Goal: Task Accomplishment & Management: Complete application form

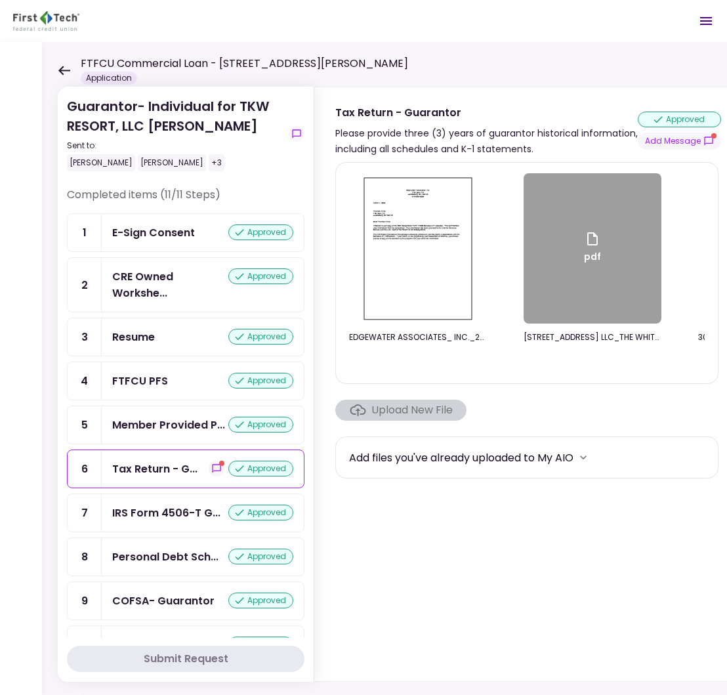
click at [44, 68] on div "Guarantor- Individual for TKW RESORT, LLC [PERSON_NAME] Sent to: [PERSON_NAME] …" at bounding box center [405, 368] width 727 height 653
click at [68, 69] on icon at bounding box center [64, 71] width 12 height 10
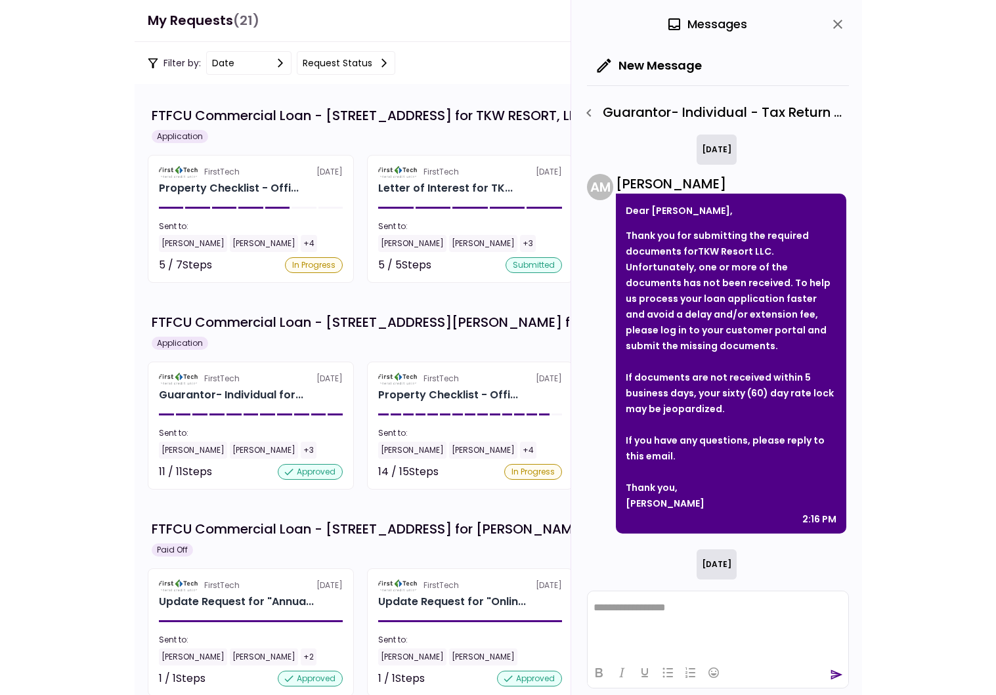
scroll to position [87, 0]
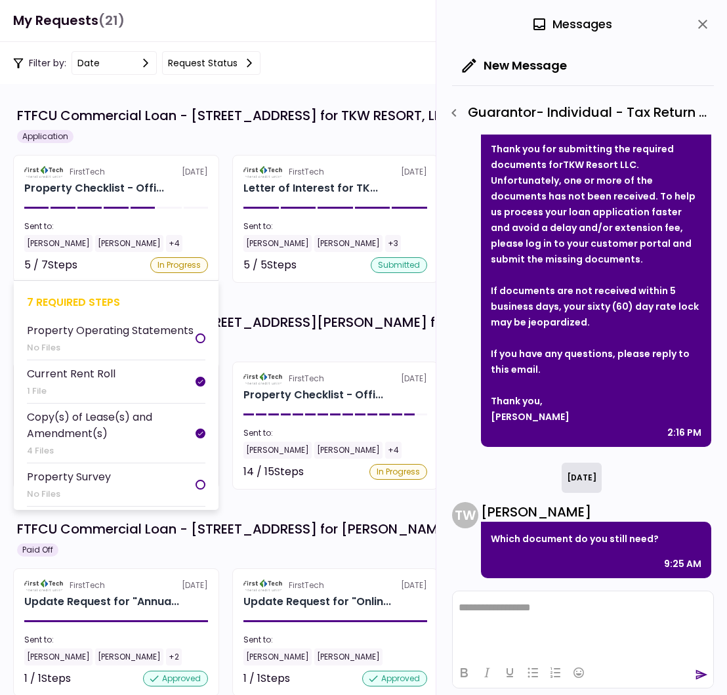
click at [179, 219] on section "FirstTech [DATE] Property Checklist - Offi... Sent to: [PERSON_NAME] [PERSON_NA…" at bounding box center [116, 219] width 206 height 128
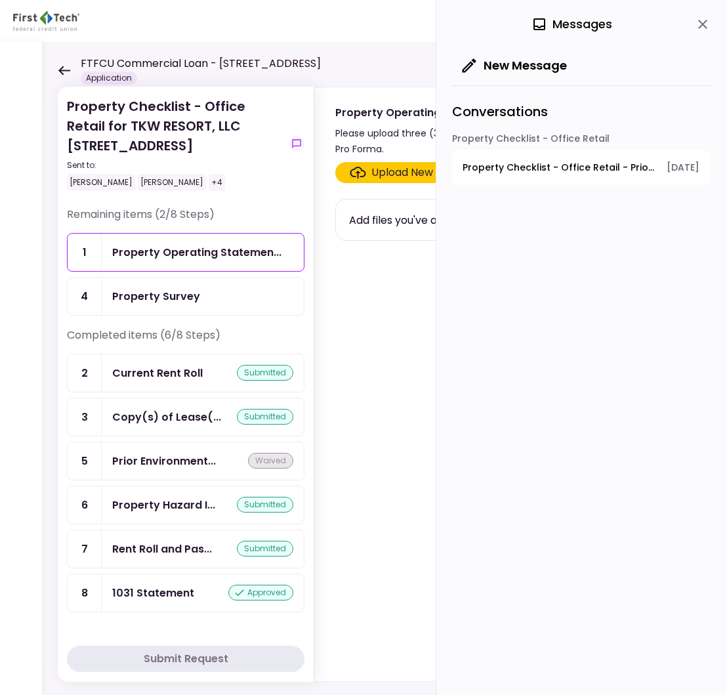
click at [217, 296] on div "Property Survey" at bounding box center [202, 296] width 181 height 16
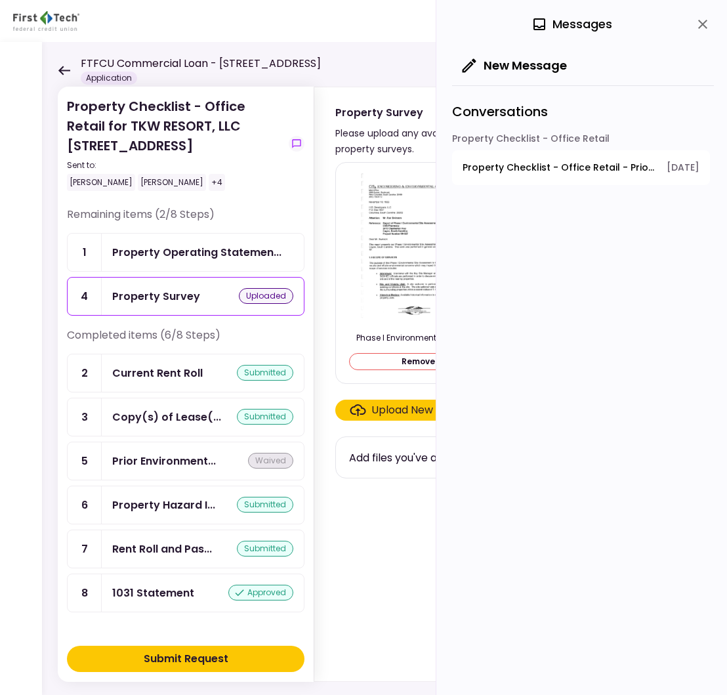
click at [209, 656] on div "Submit Request" at bounding box center [186, 659] width 85 height 16
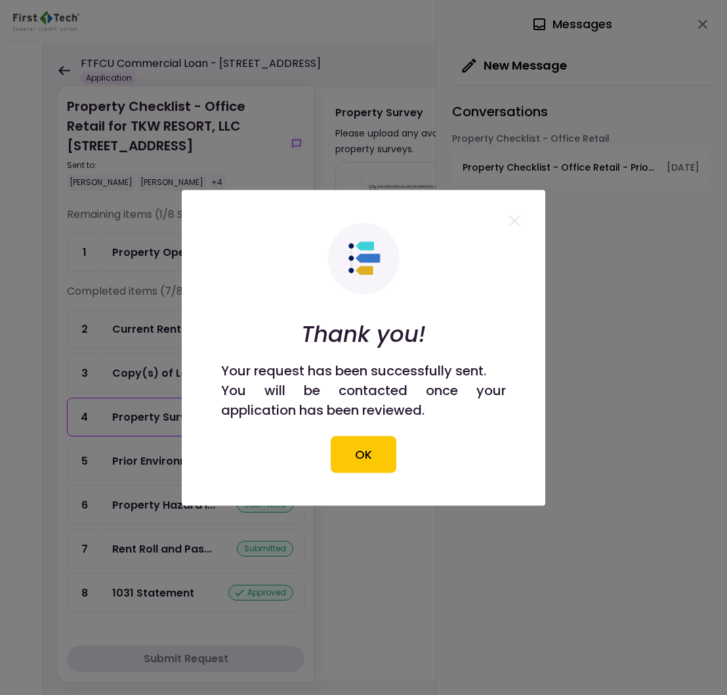
click at [358, 475] on section "Thank you! Your request has been successfully sent. You will be contacted once …" at bounding box center [364, 348] width 364 height 316
click at [362, 467] on button "OK" at bounding box center [364, 454] width 66 height 37
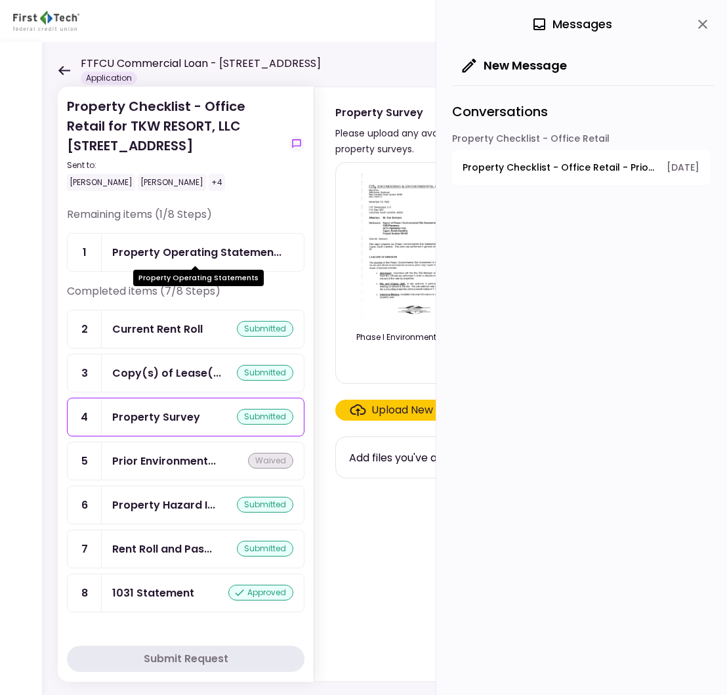
click at [239, 251] on div "Property Operating Statemen..." at bounding box center [196, 252] width 169 height 16
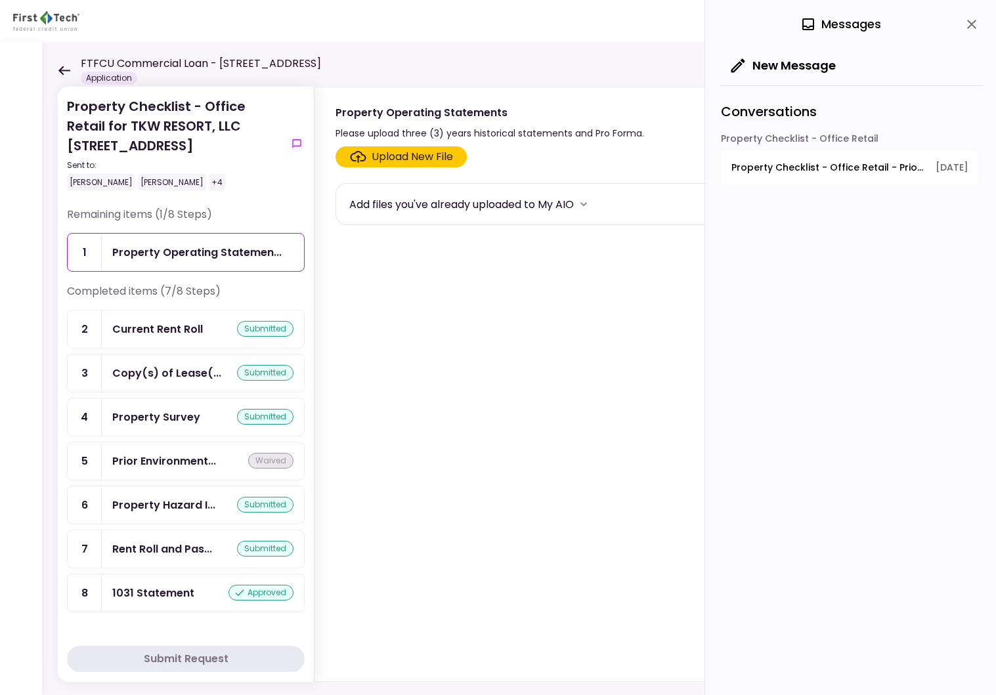
click at [374, 412] on section "Upload New File Add files you've already uploaded to My AIO" at bounding box center [641, 411] width 612 height 530
click at [185, 469] on div "Prior Environment..." at bounding box center [164, 461] width 104 height 16
click at [60, 66] on icon at bounding box center [64, 71] width 12 height 10
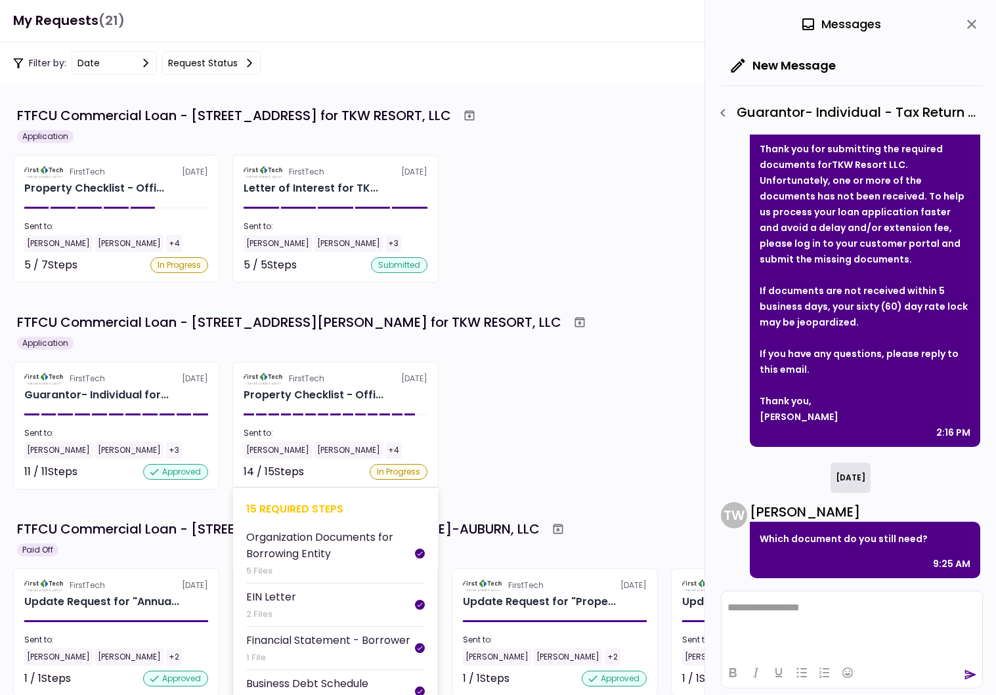
click at [404, 402] on div "Property Checklist - Offi..." at bounding box center [336, 395] width 184 height 16
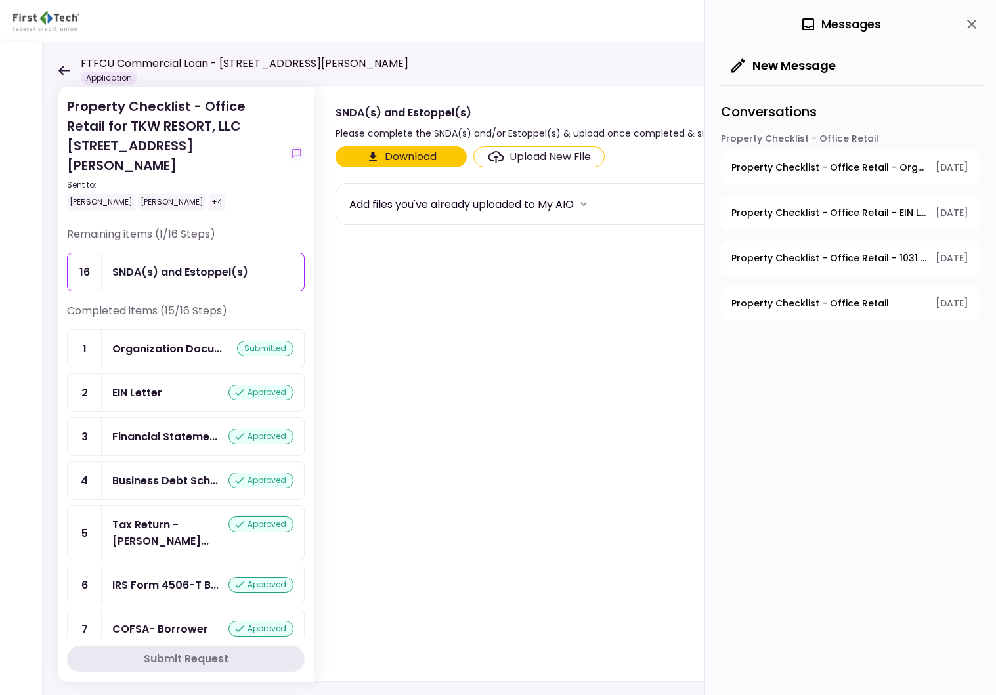
click at [61, 68] on icon at bounding box center [64, 71] width 12 height 10
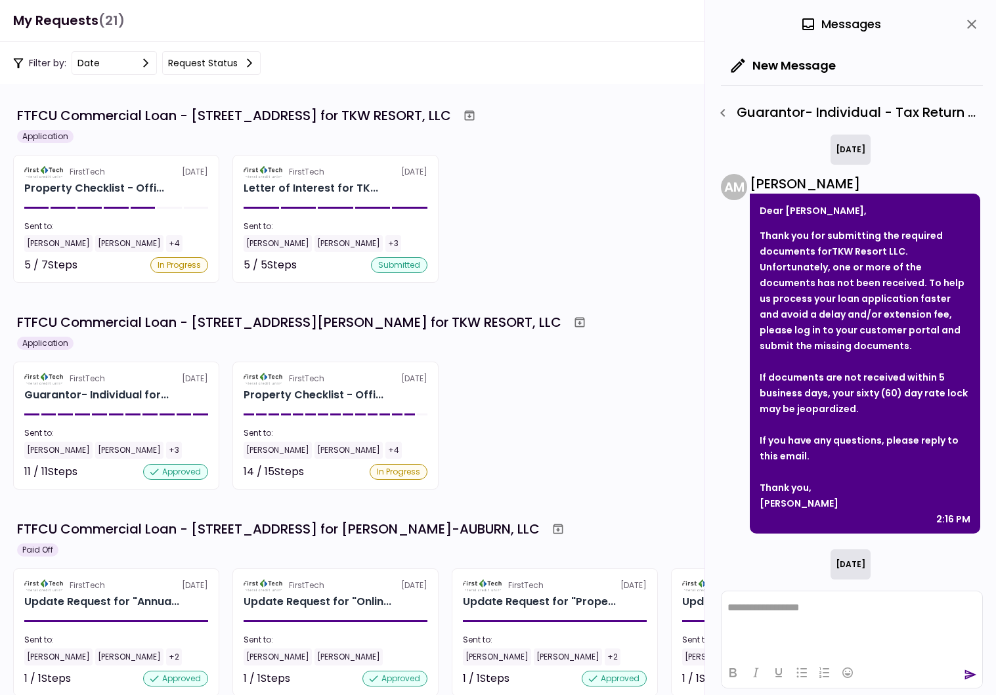
scroll to position [87, 0]
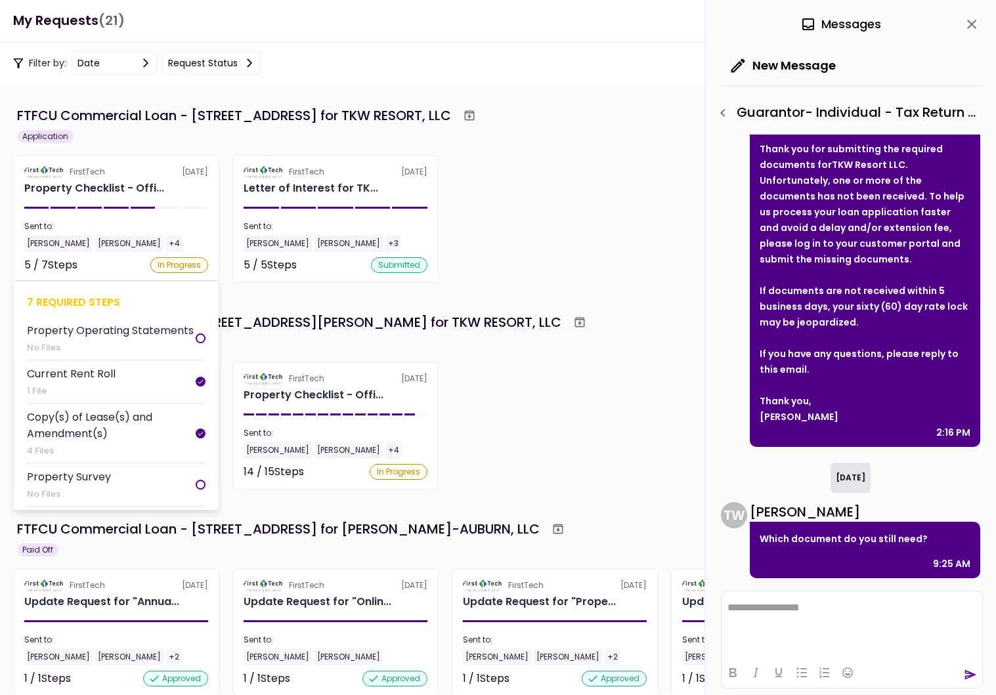
click at [159, 232] on div "Sent to:" at bounding box center [116, 227] width 184 height 12
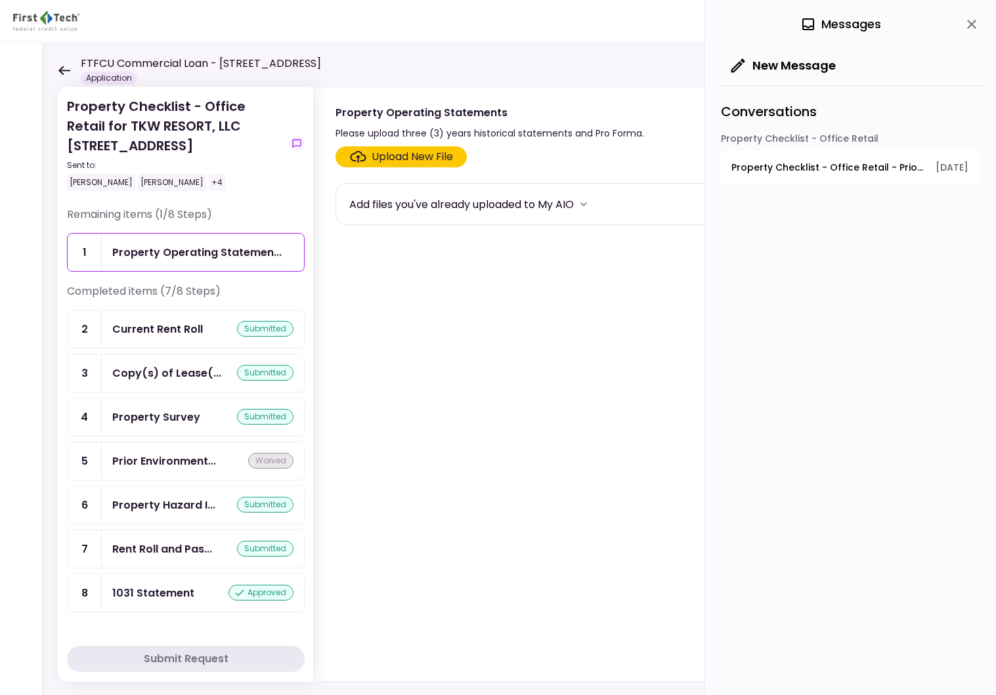
click at [62, 70] on icon at bounding box center [64, 70] width 12 height 9
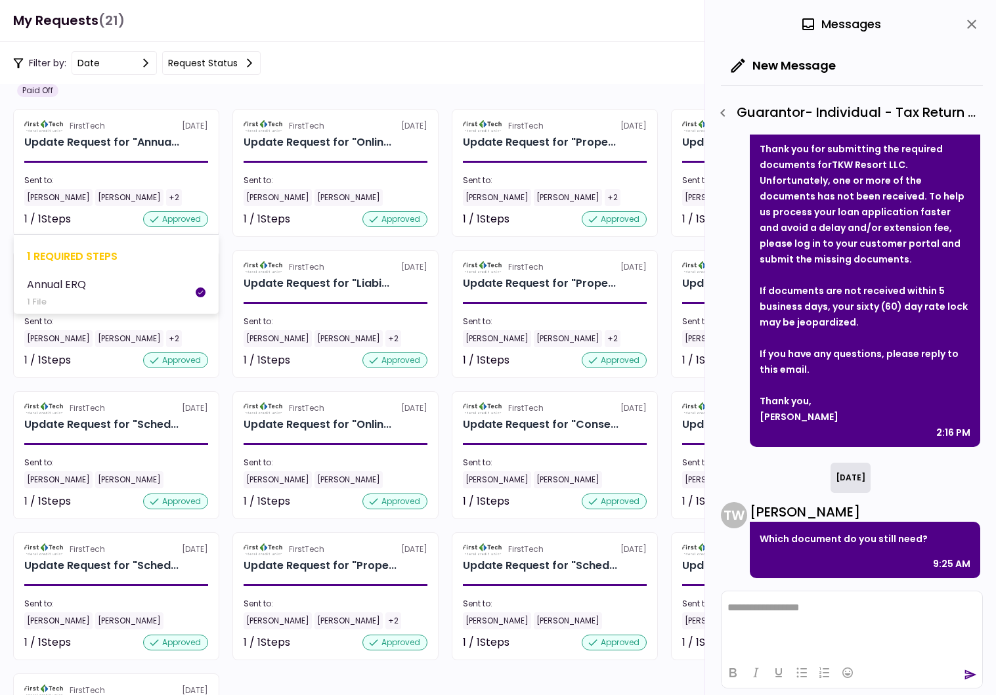
scroll to position [299, 0]
